Goal: Obtain resource: Obtain resource

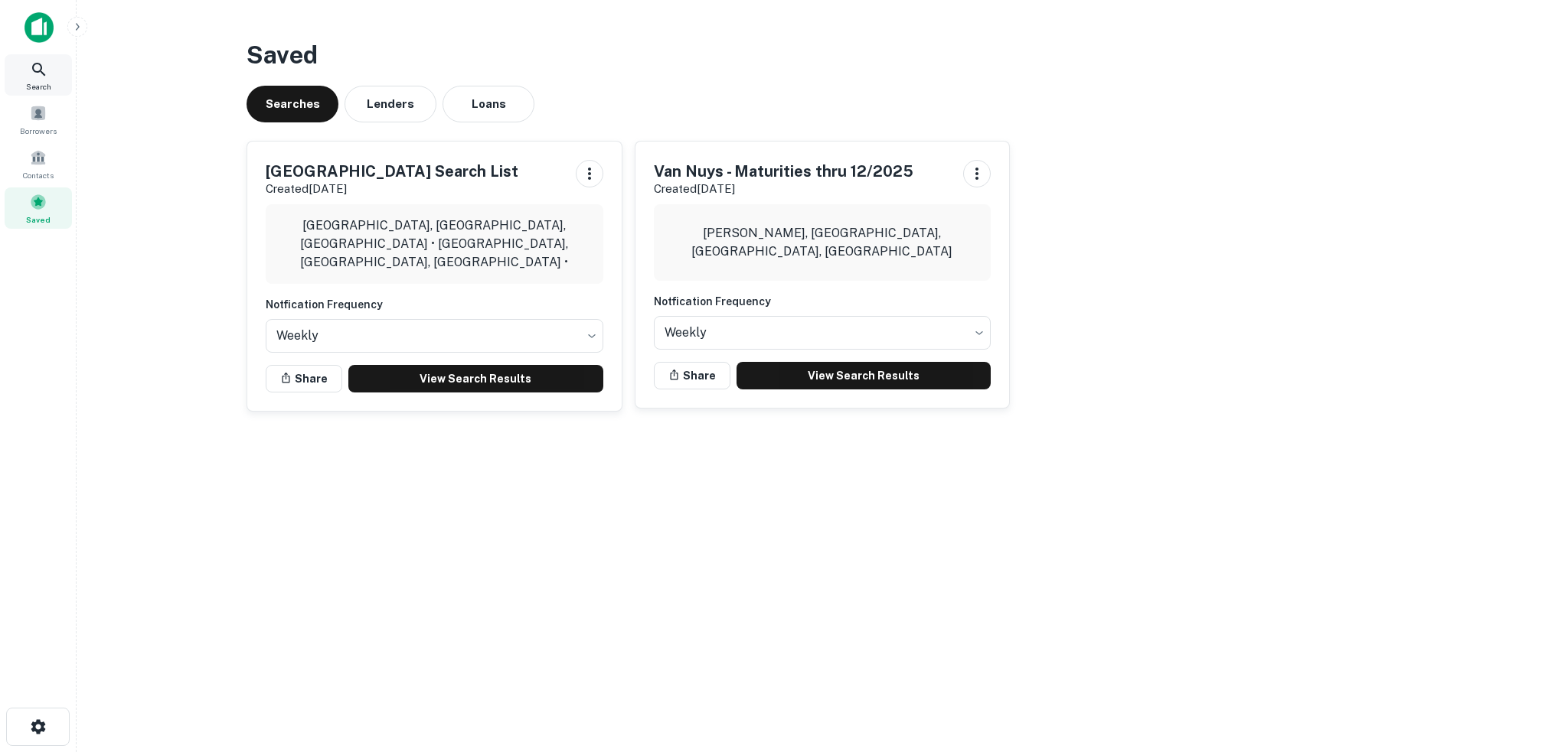
click at [38, 69] on icon at bounding box center [39, 69] width 18 height 18
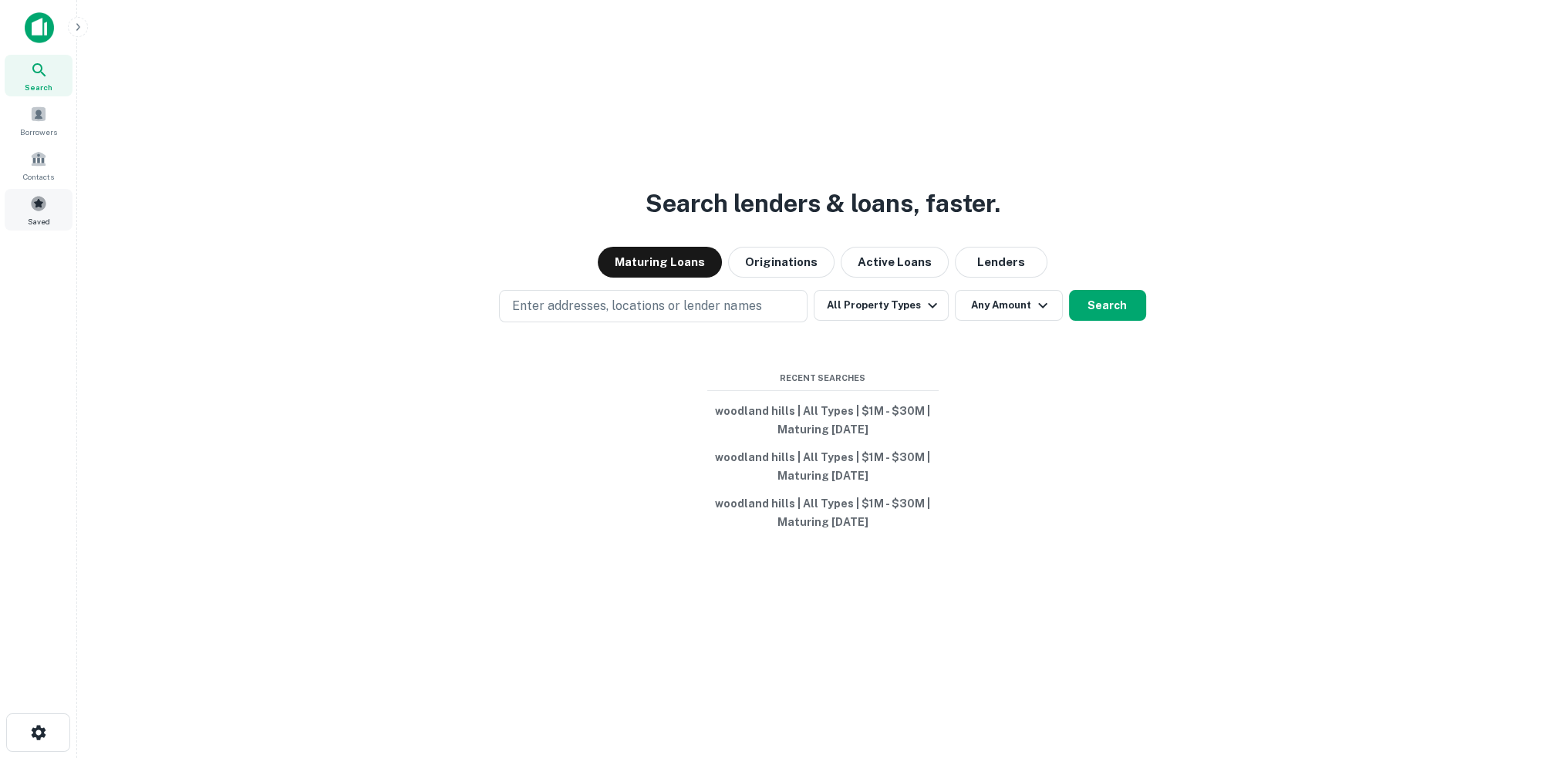
click at [36, 203] on span at bounding box center [38, 203] width 17 height 17
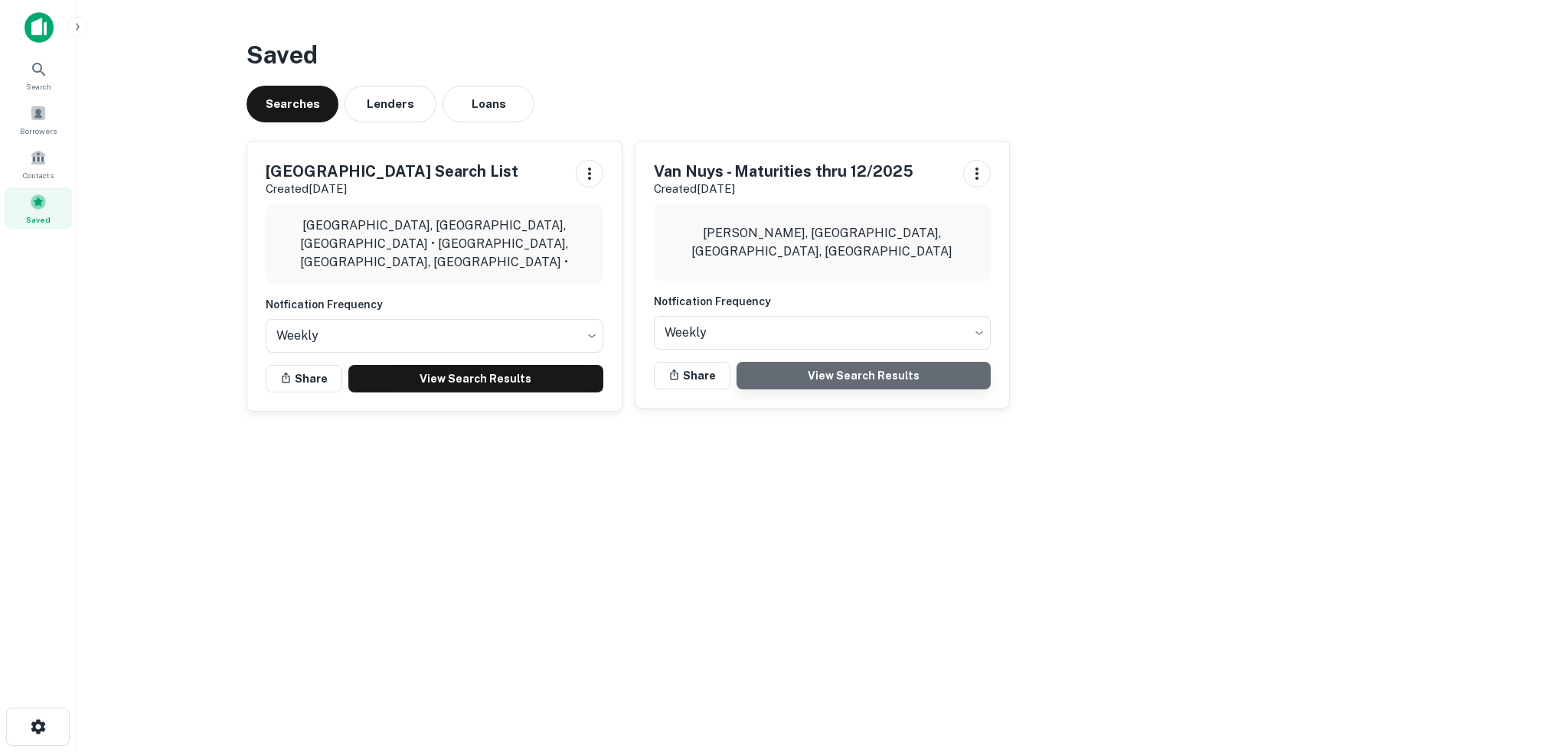
click at [855, 377] on link "View Search Results" at bounding box center [864, 376] width 255 height 28
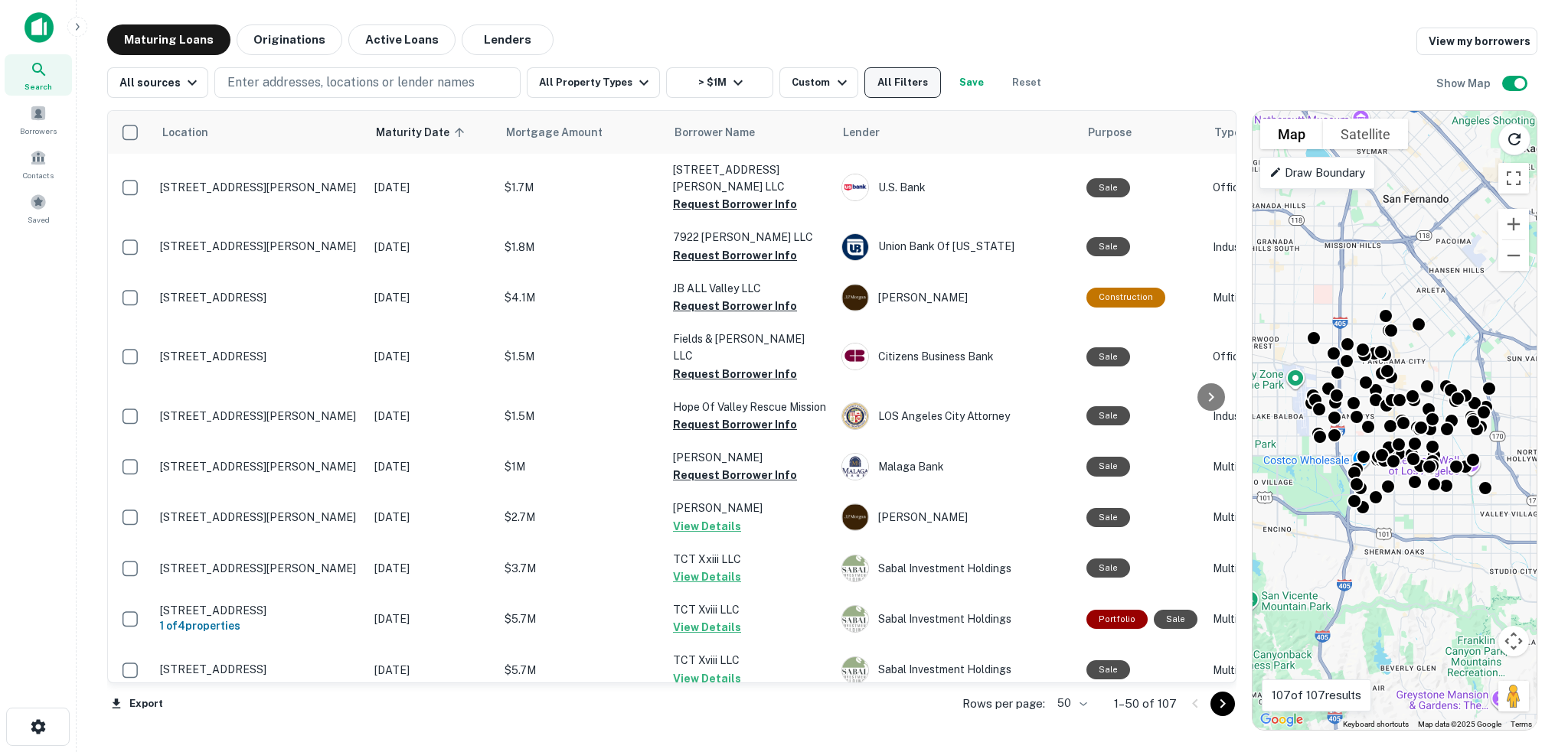
click at [914, 91] on button "All Filters" at bounding box center [902, 83] width 76 height 31
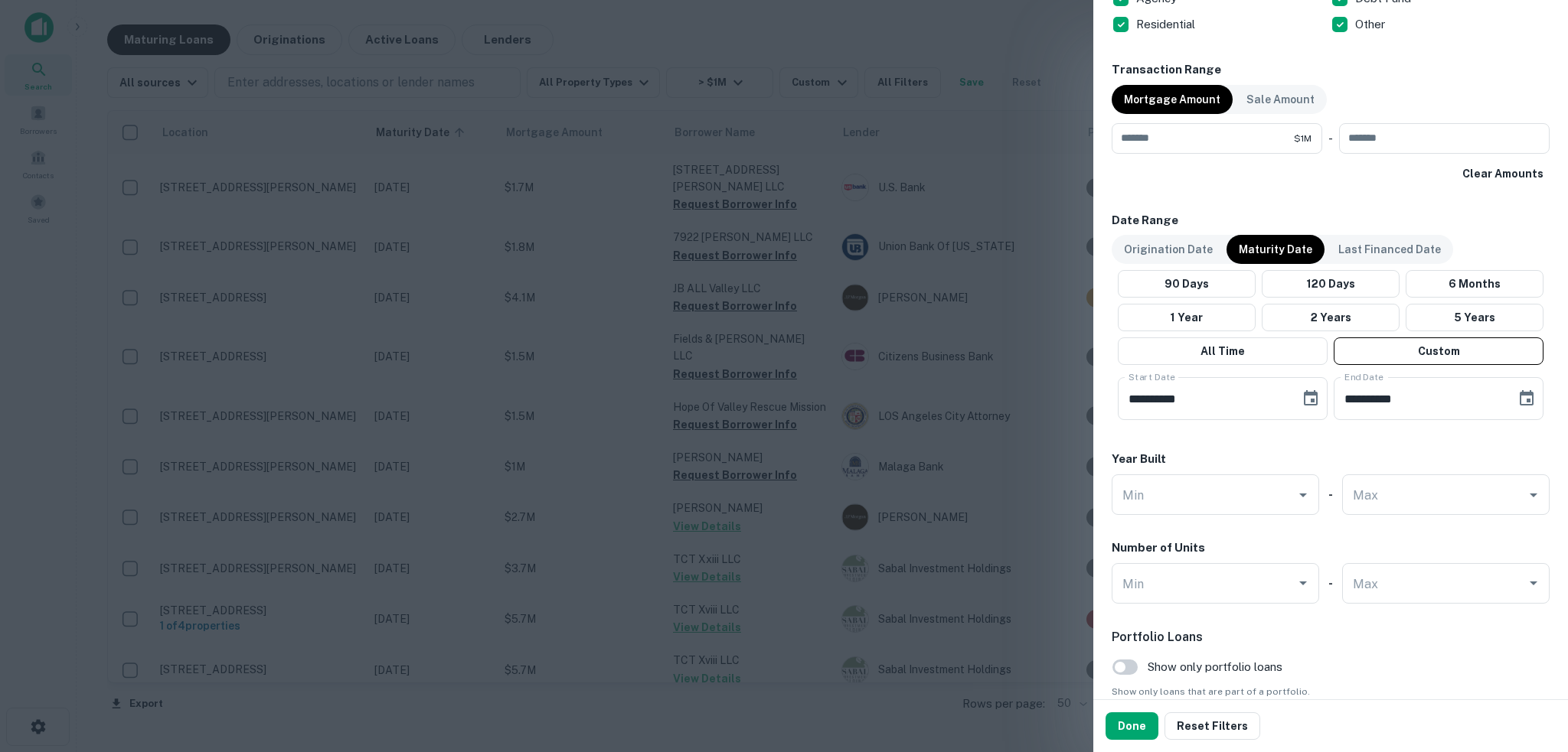
scroll to position [1148, 0]
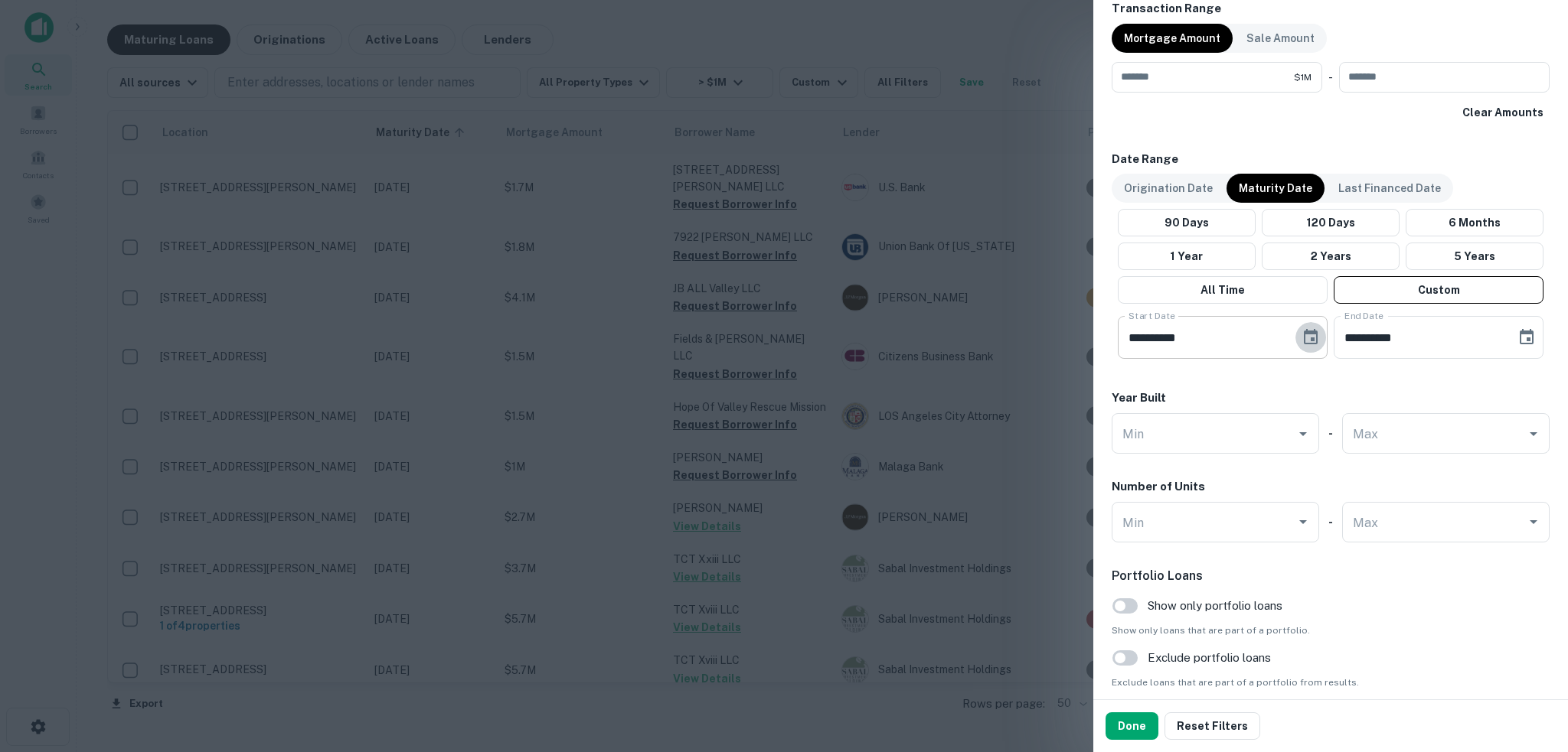
click at [1302, 335] on icon "Choose date, selected date is Jun 30, 2025" at bounding box center [1311, 337] width 18 height 18
click at [1344, 379] on icon "Next month" at bounding box center [1338, 382] width 18 height 18
click at [1343, 379] on icon "Next month" at bounding box center [1338, 382] width 18 height 18
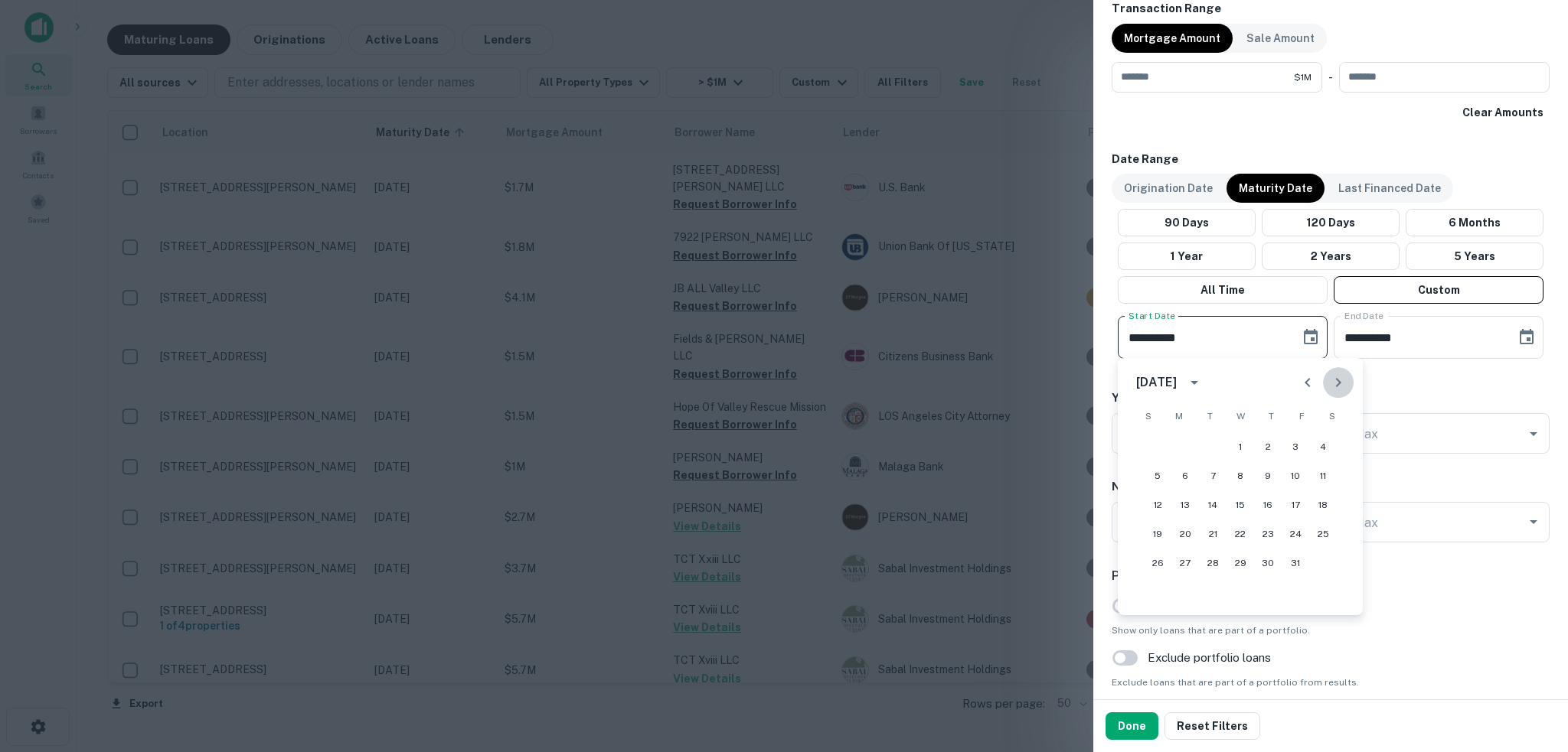
click at [1343, 379] on icon "Next month" at bounding box center [1338, 382] width 18 height 18
click at [1319, 443] on button "1" at bounding box center [1323, 446] width 28 height 28
click at [1303, 339] on icon "Choose date, selected date is Nov 1, 2025" at bounding box center [1311, 337] width 18 height 18
click at [1309, 380] on icon "Previous month" at bounding box center [1308, 382] width 18 height 18
click at [1268, 566] on button "30" at bounding box center [1268, 563] width 28 height 28
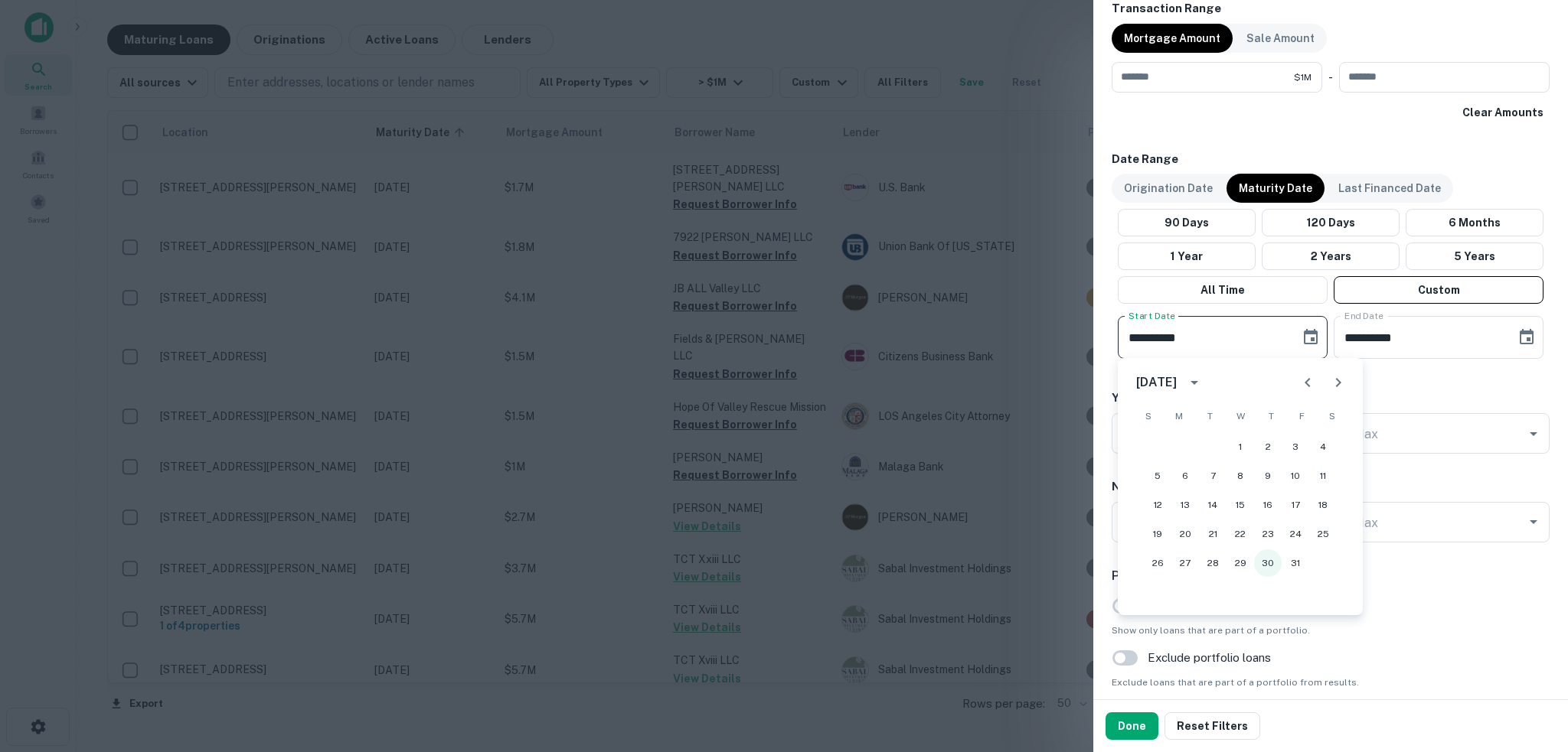
type input "**********"
click at [1518, 341] on icon "Choose date, selected date is Dec 30, 2025" at bounding box center [1527, 337] width 18 height 18
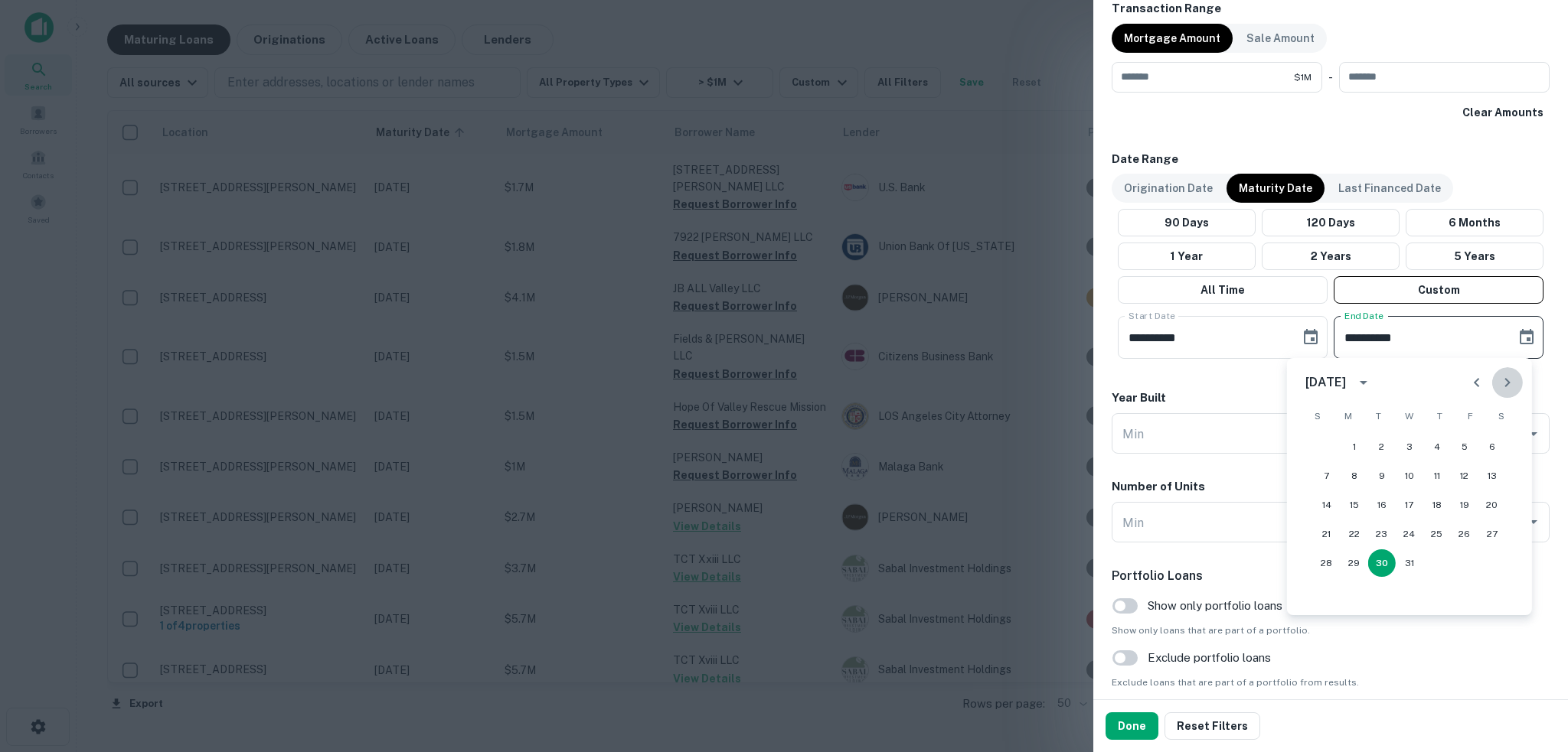
click at [1510, 381] on icon "Next month" at bounding box center [1507, 382] width 18 height 18
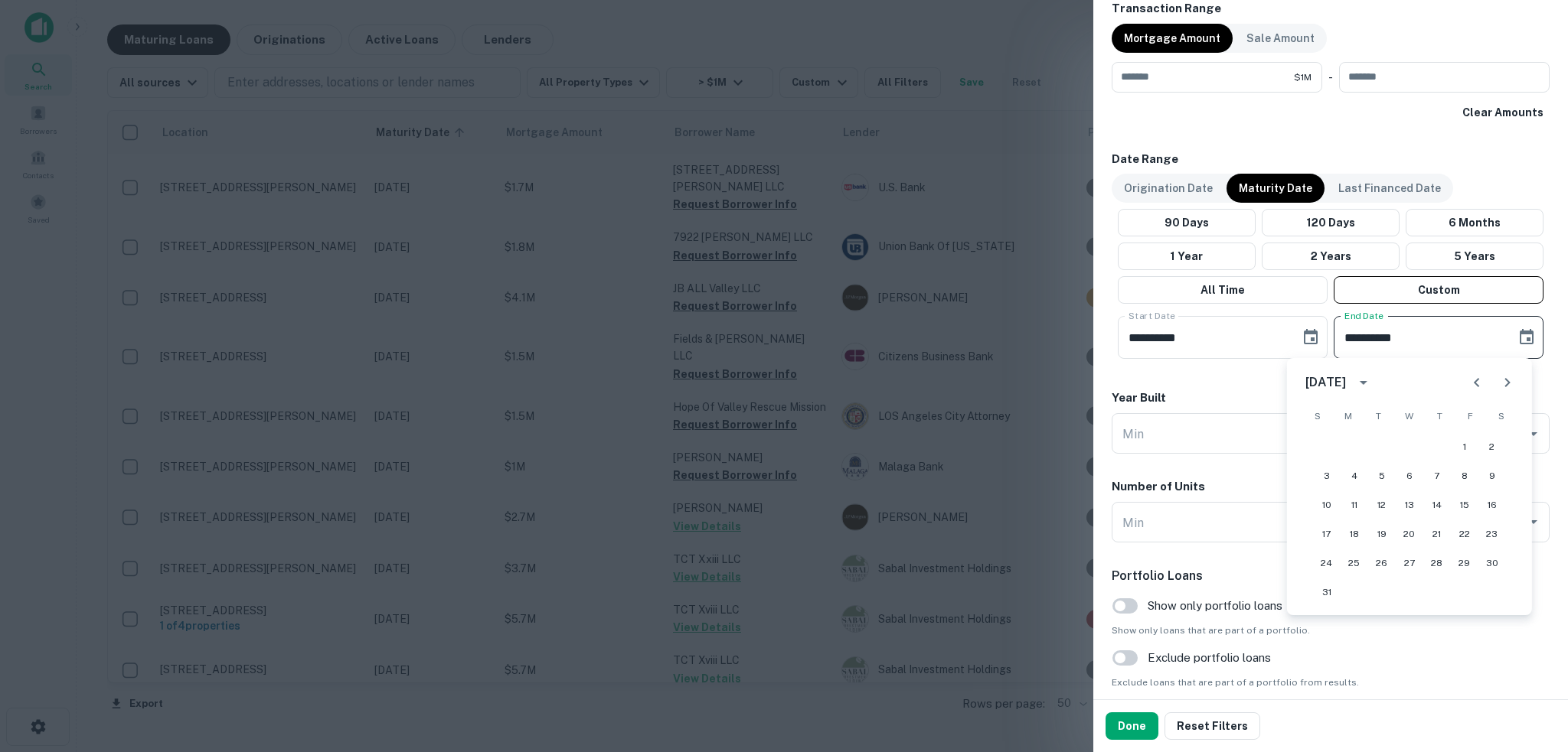
click at [1510, 381] on icon "Next month" at bounding box center [1507, 382] width 18 height 18
click at [1387, 563] on button "30" at bounding box center [1382, 563] width 28 height 28
type input "**********"
click at [1139, 723] on button "Done" at bounding box center [1131, 726] width 53 height 28
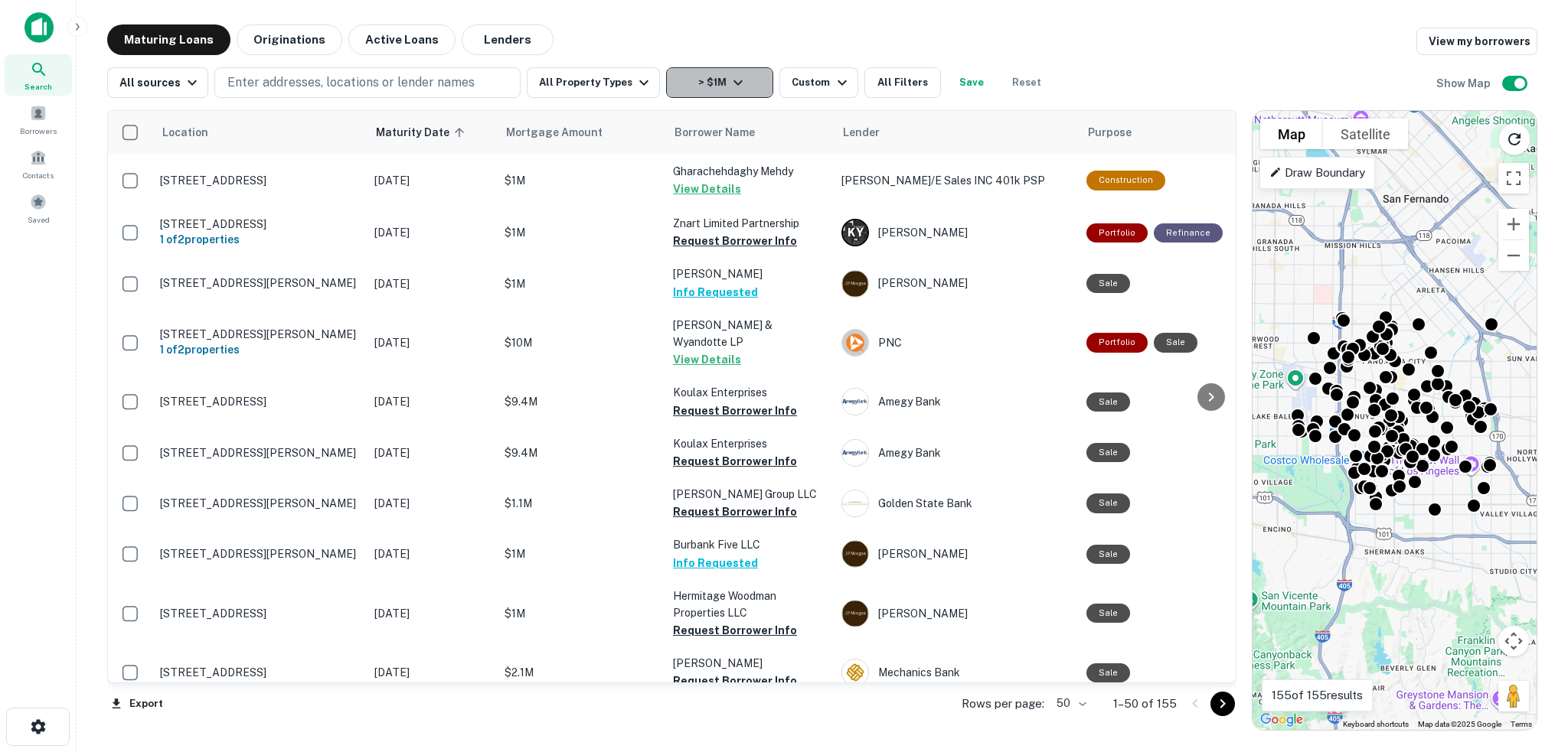
click at [729, 79] on icon "button" at bounding box center [738, 82] width 18 height 18
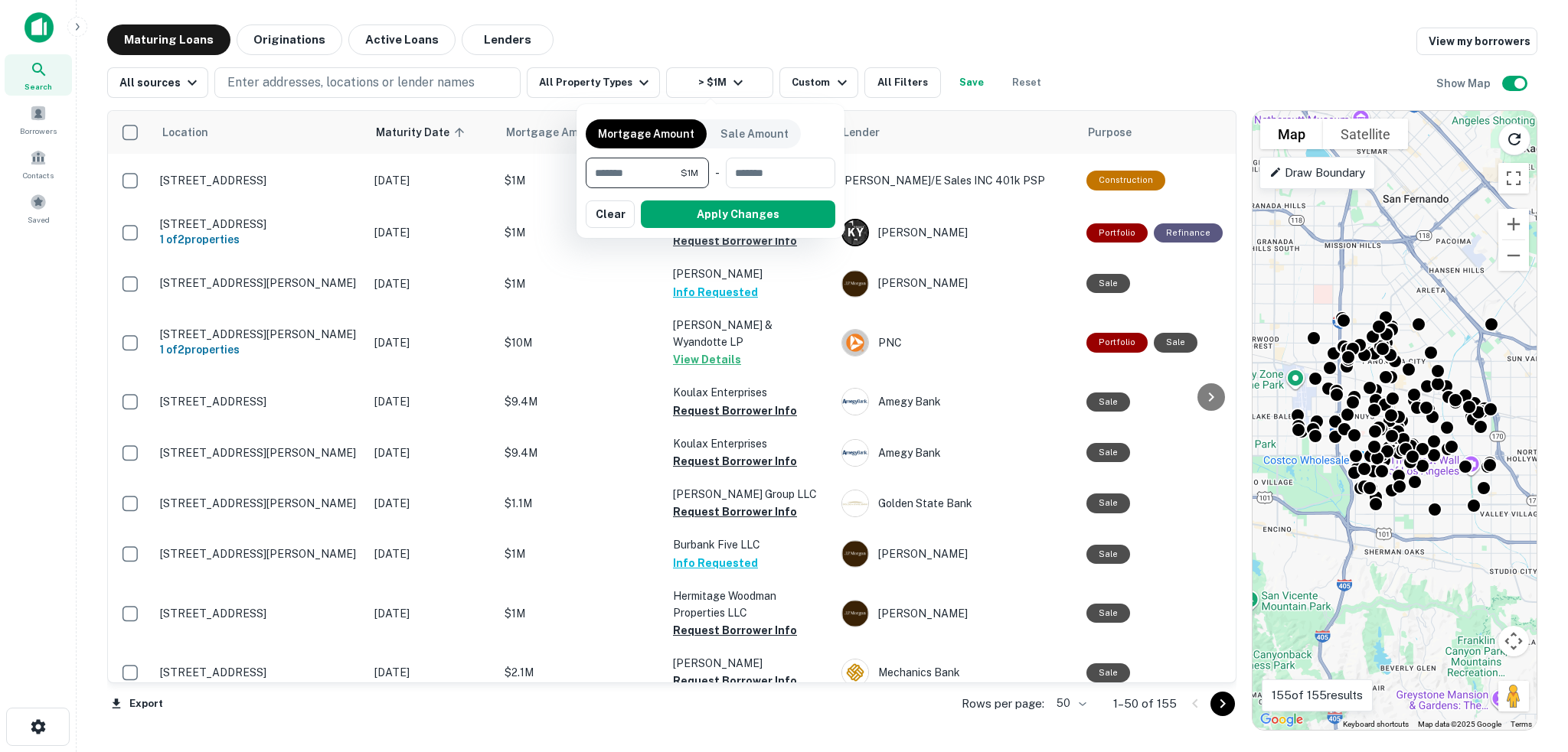
click at [757, 33] on div at bounding box center [784, 376] width 1568 height 752
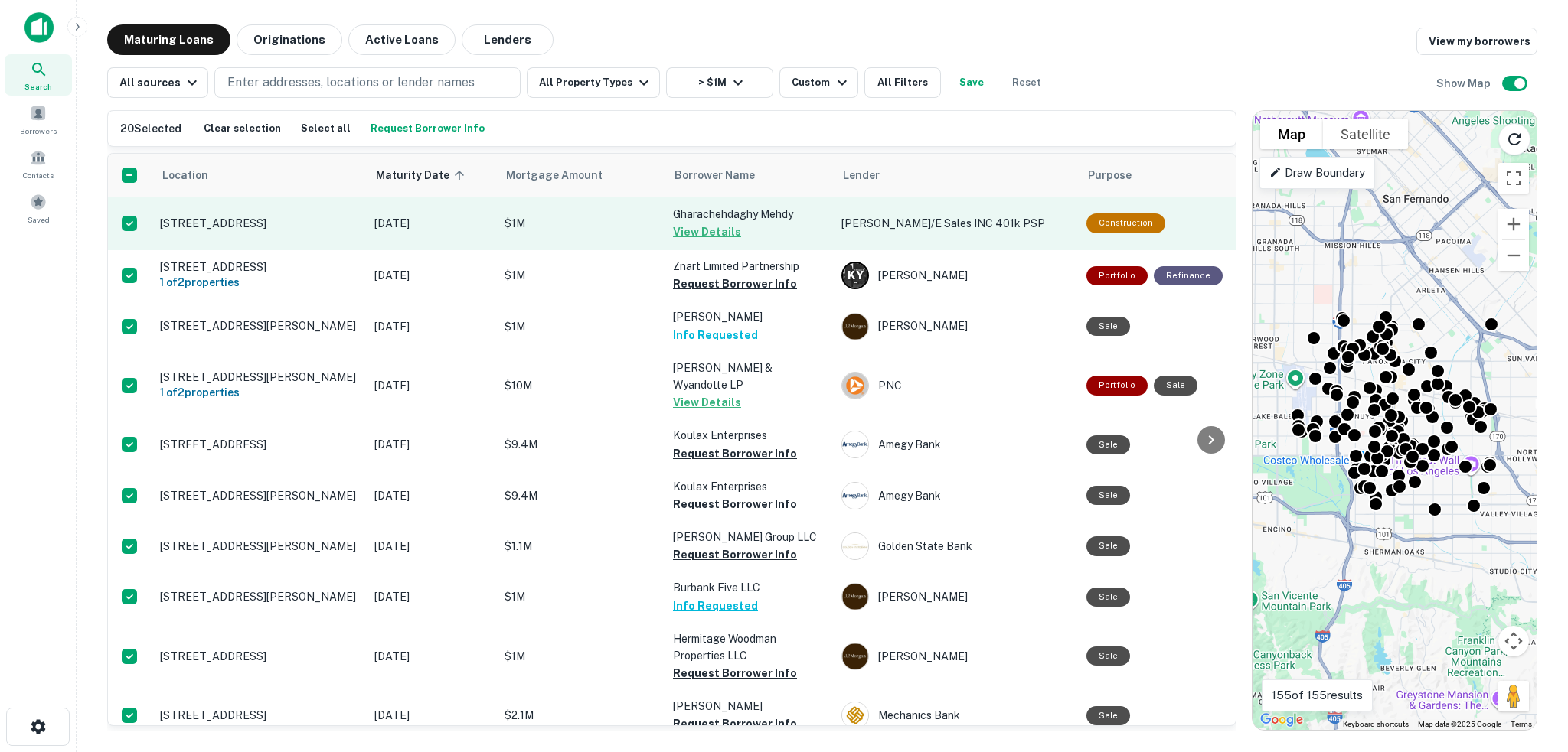
click at [698, 232] on button "View Details" at bounding box center [707, 231] width 68 height 18
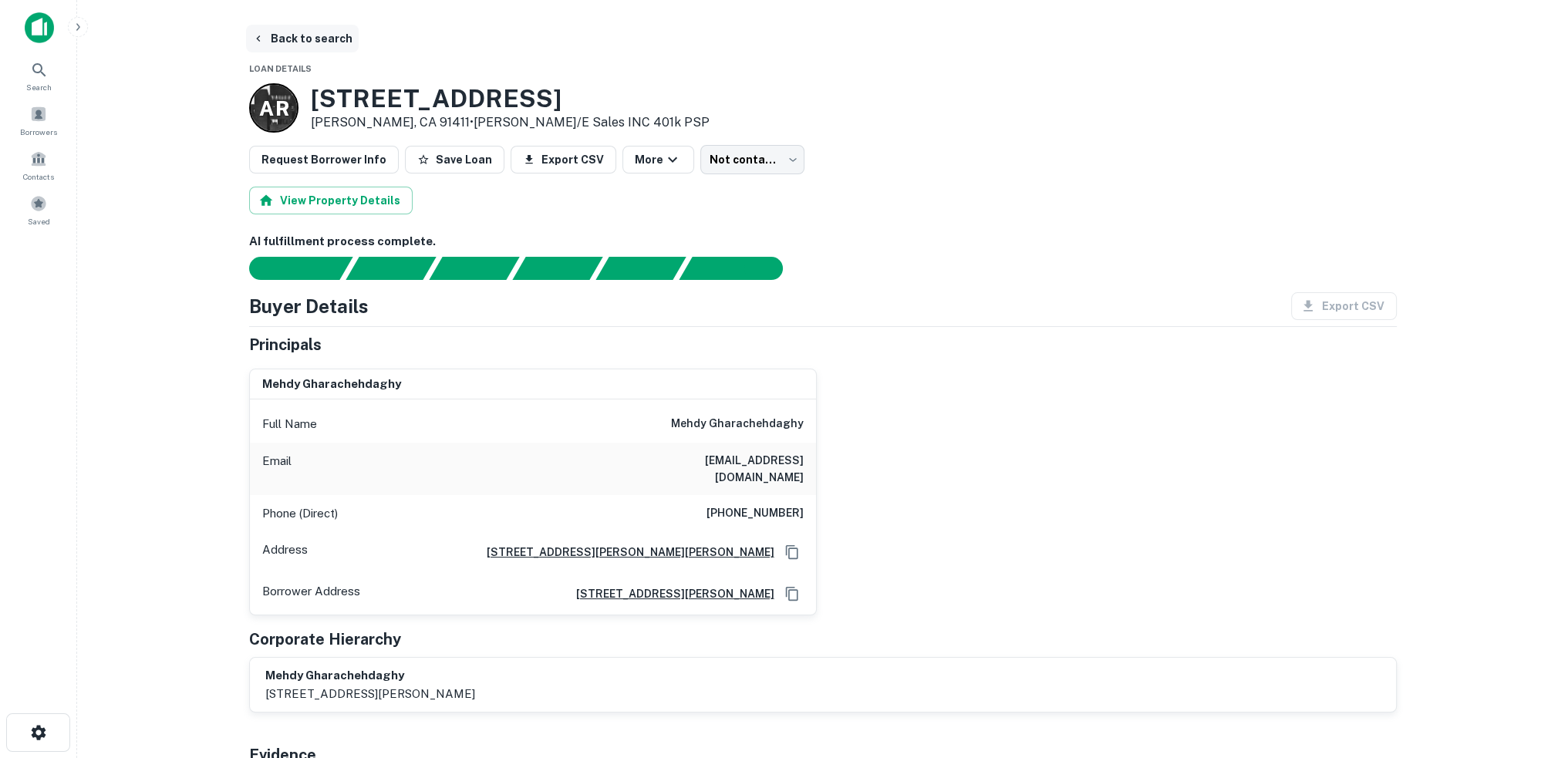
click at [278, 40] on button "Back to search" at bounding box center [302, 38] width 113 height 28
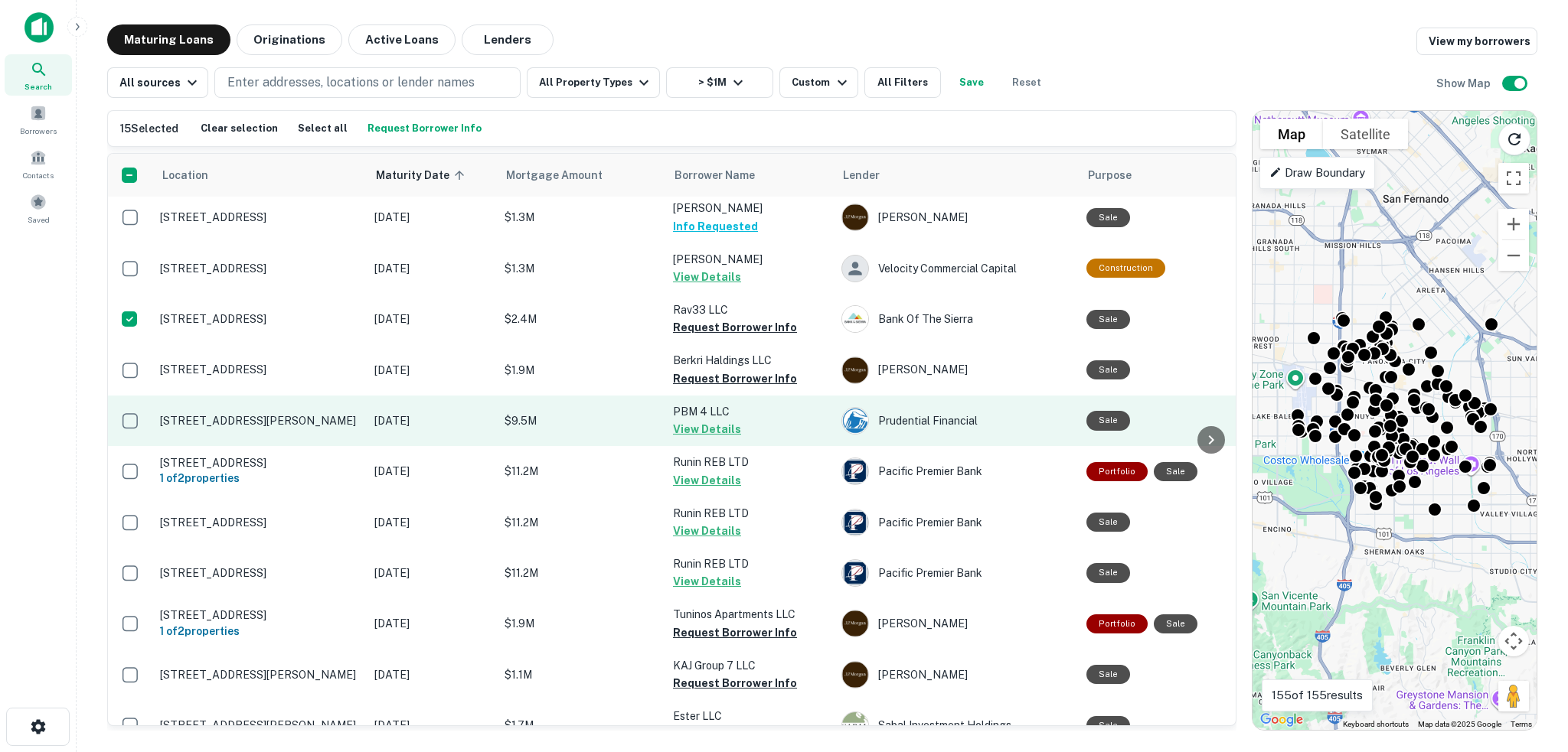
scroll to position [1302, 0]
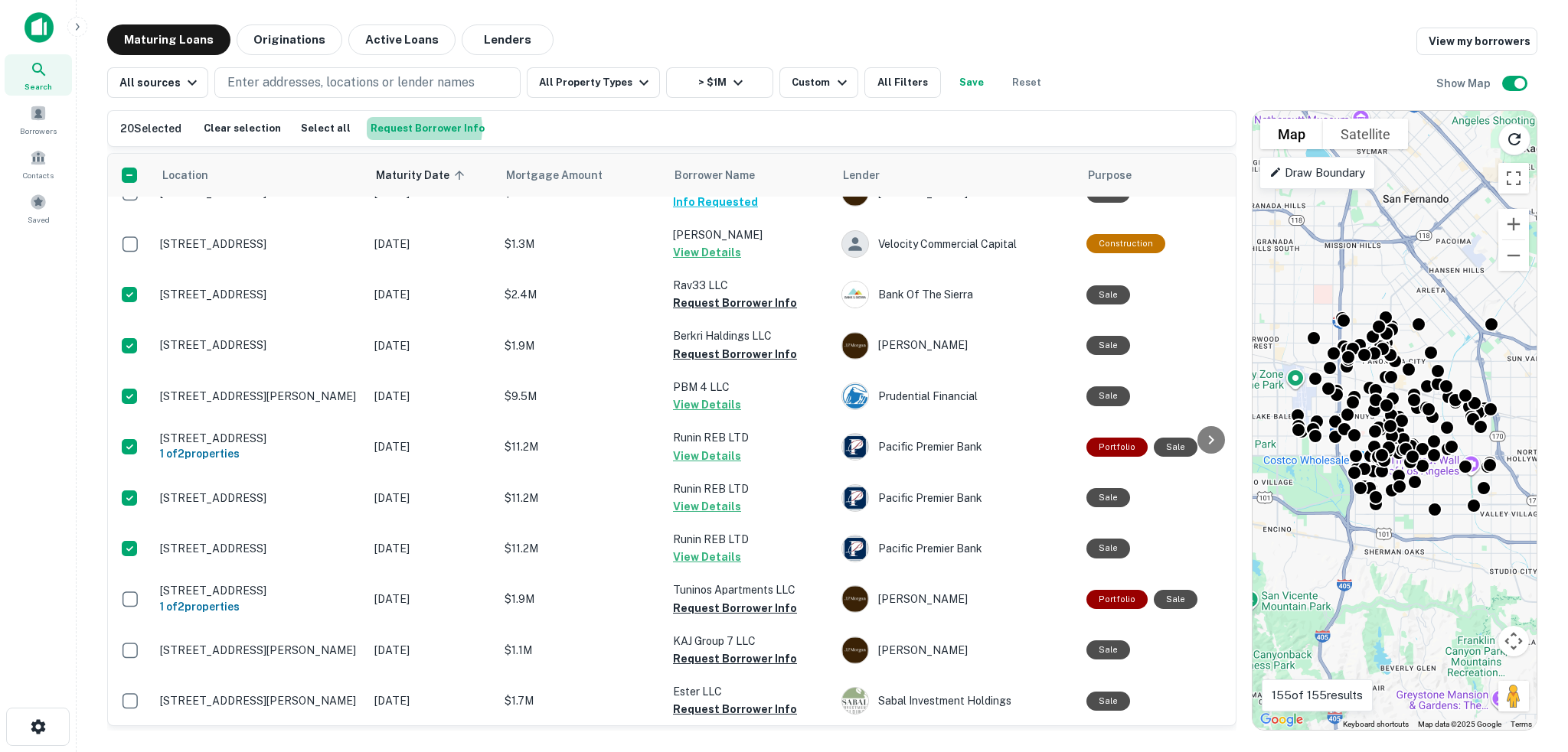
click at [403, 128] on button "Request Borrower Info" at bounding box center [427, 128] width 122 height 23
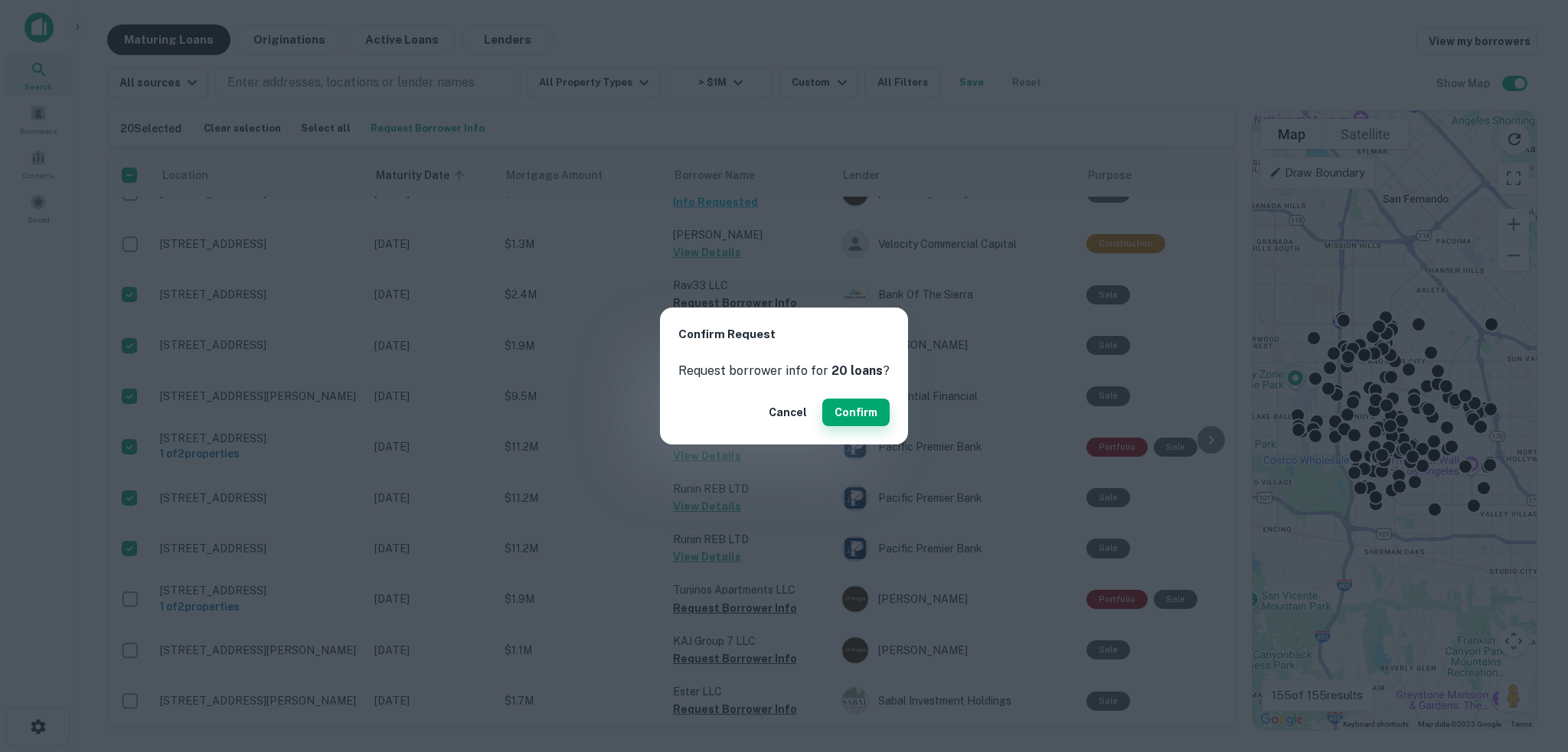
click at [846, 413] on button "Confirm" at bounding box center [856, 413] width 68 height 28
